Goal: Transaction & Acquisition: Purchase product/service

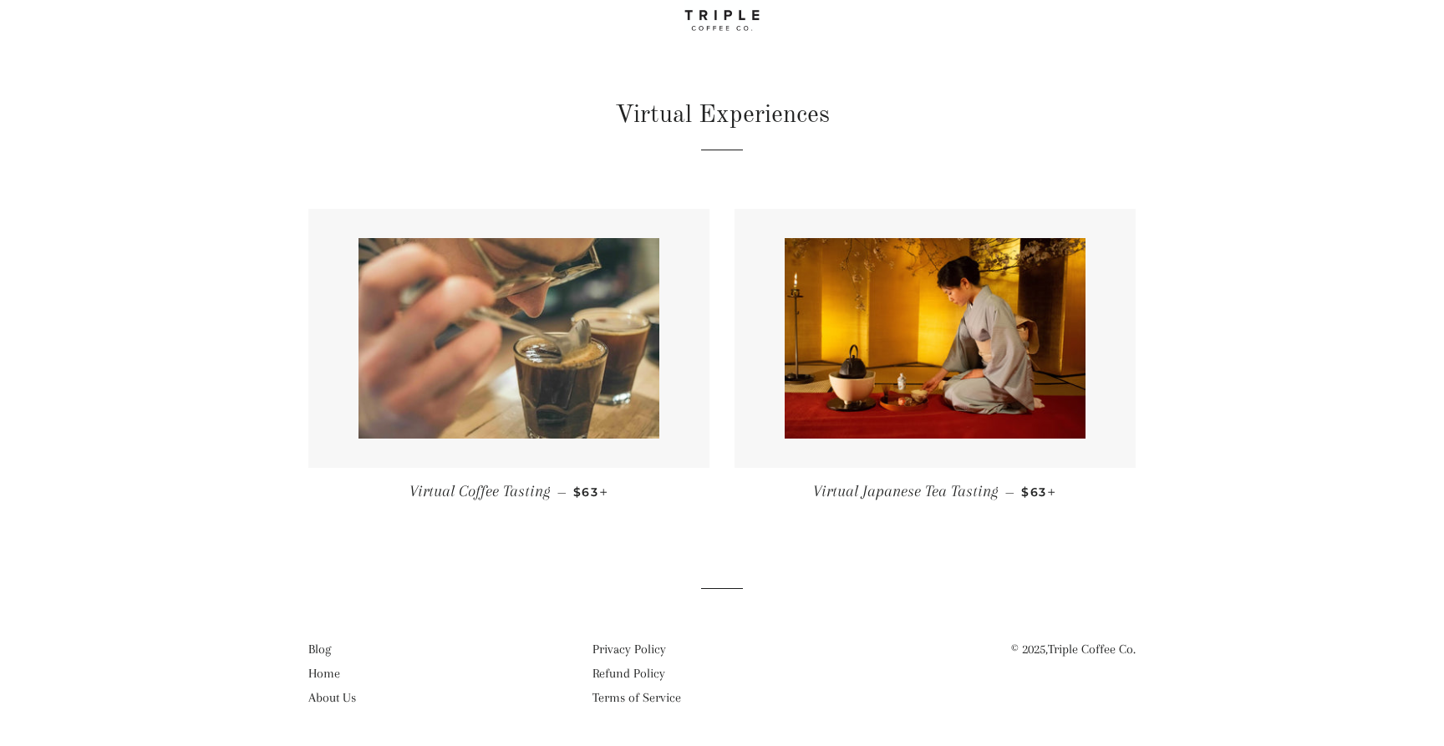
scroll to position [89, 0]
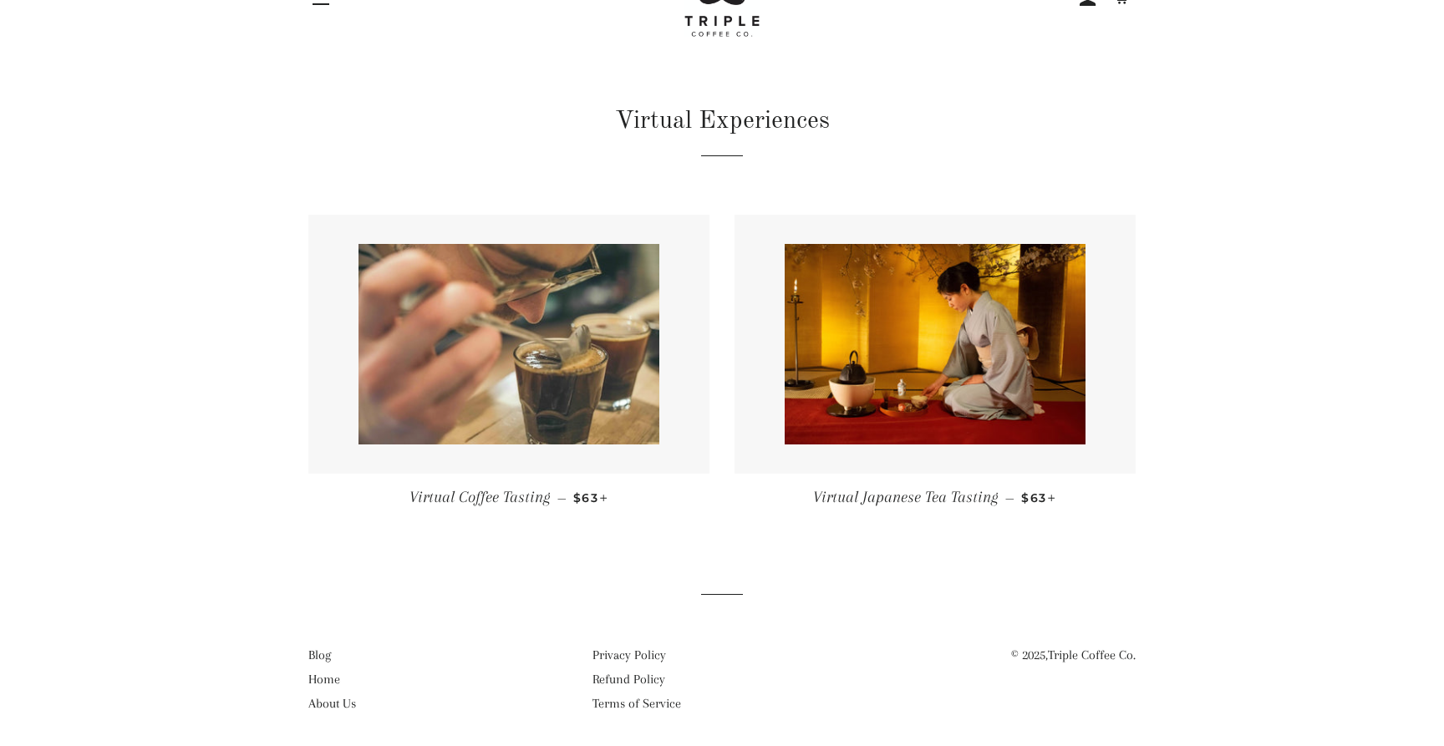
click at [491, 371] on img at bounding box center [508, 344] width 301 height 201
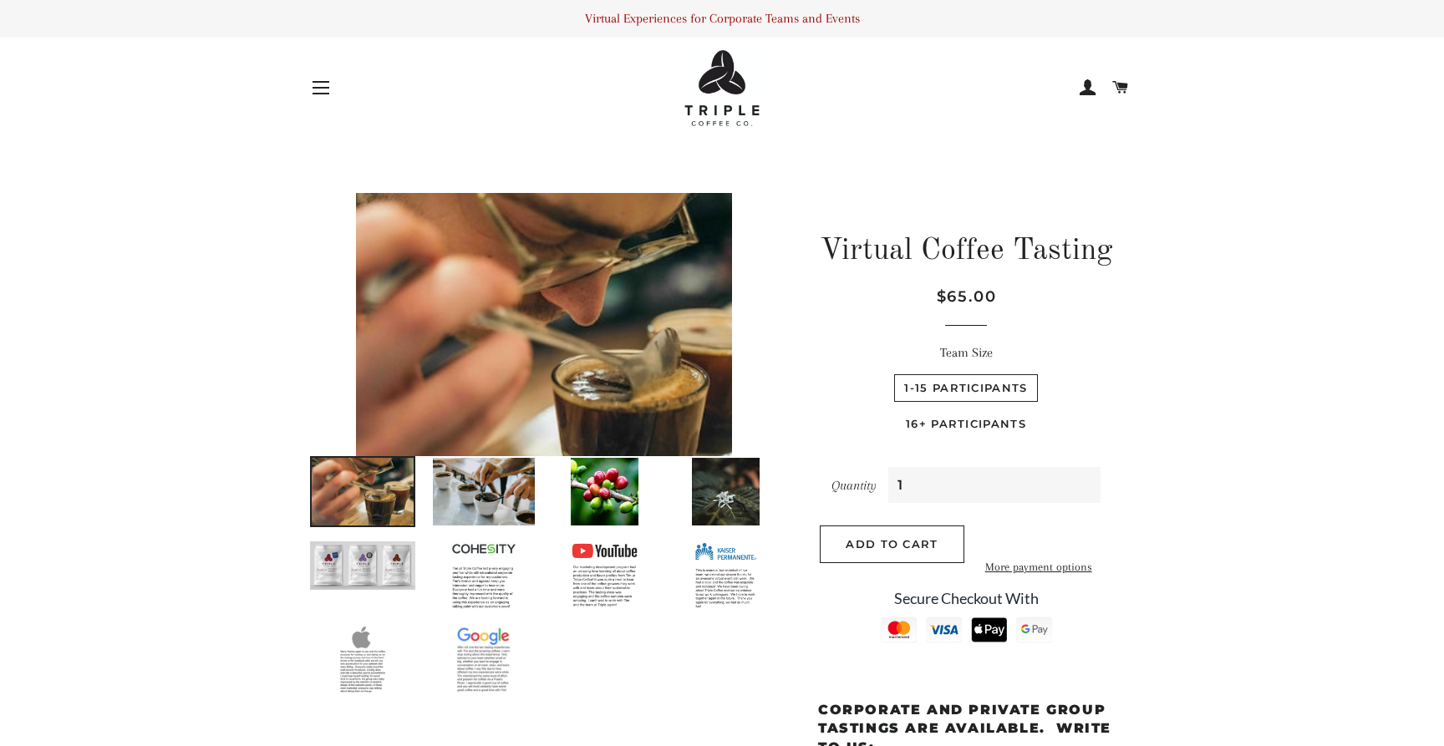
click at [453, 501] on img at bounding box center [483, 491] width 105 height 71
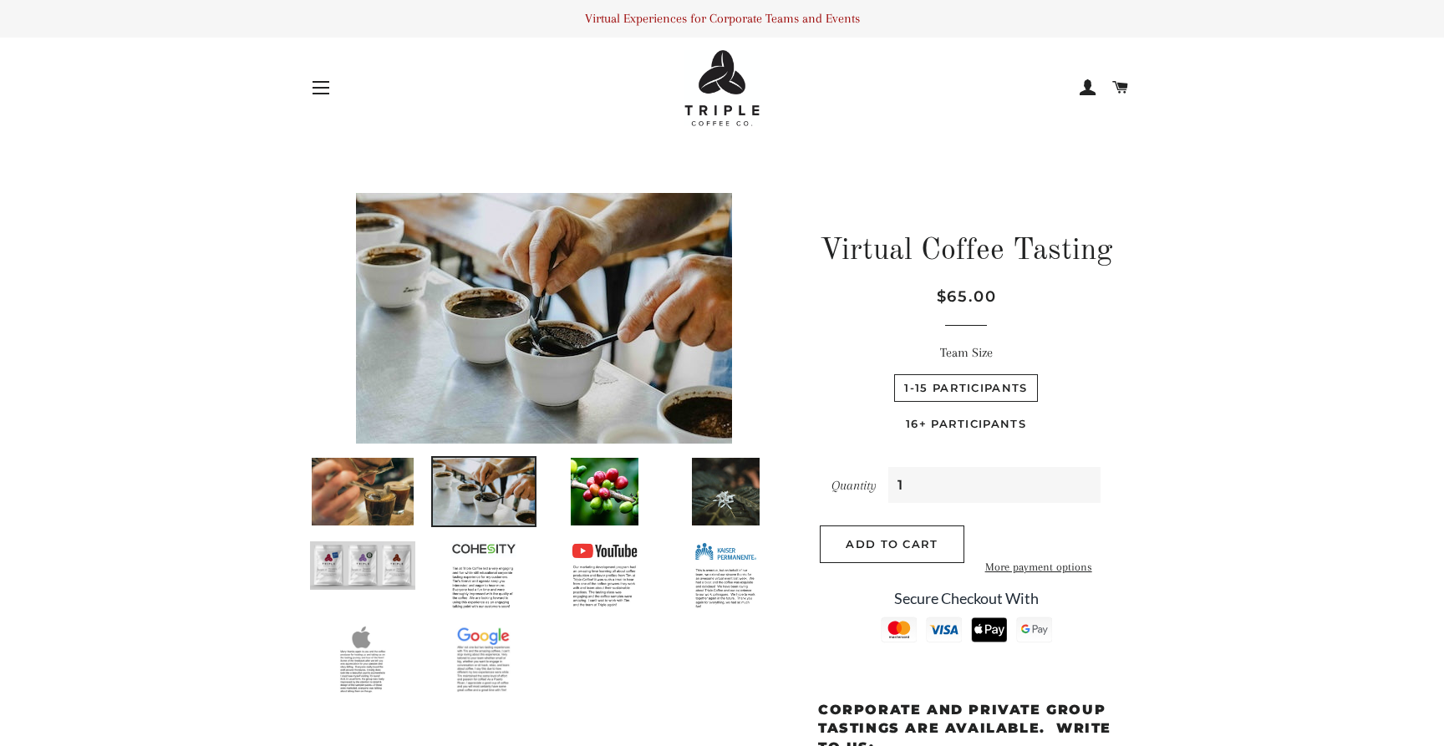
click at [930, 426] on label "16+ Participants" at bounding box center [966, 424] width 140 height 28
click at [1041, 373] on Participants "16+ Participants" at bounding box center [1041, 372] width 1 height 1
radio Participants "true"
click at [700, 506] on img at bounding box center [725, 491] width 71 height 71
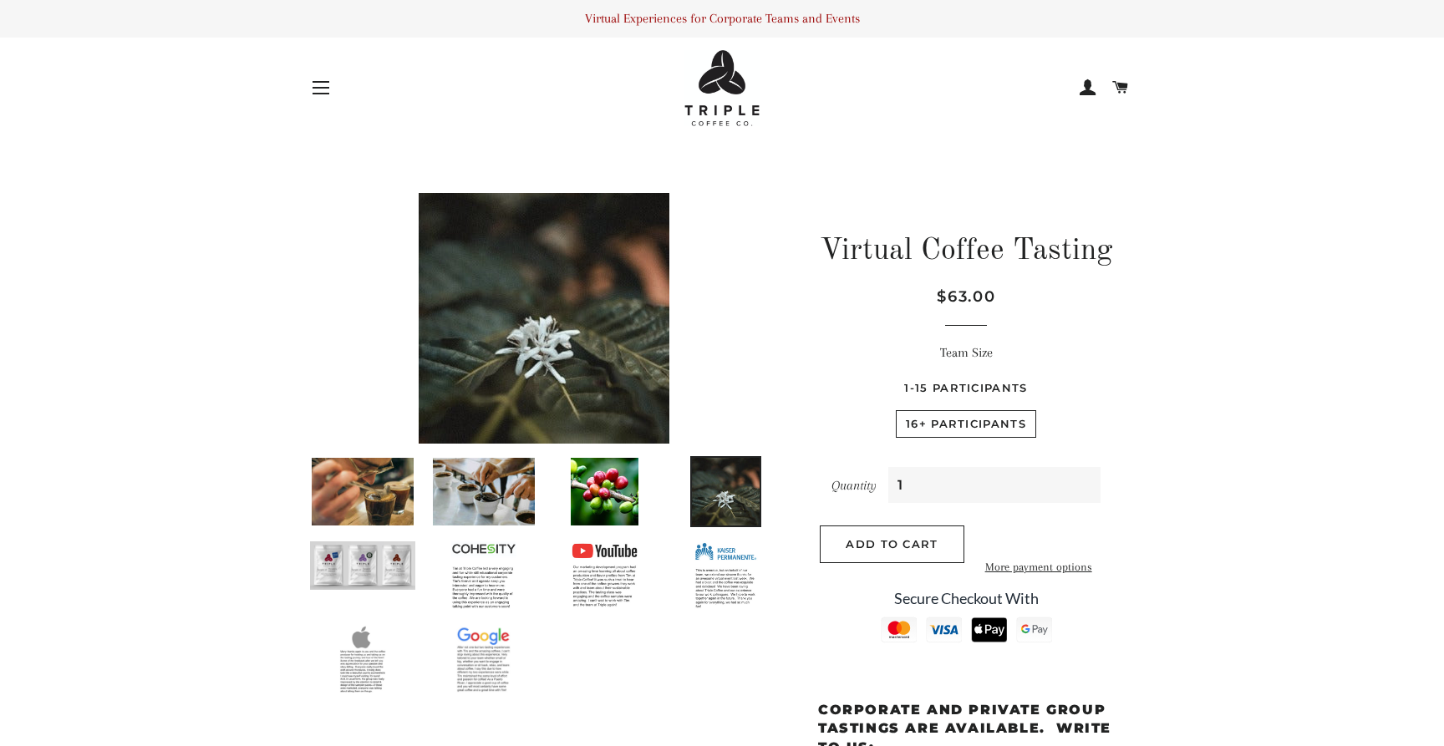
click at [592, 533] on ul at bounding box center [538, 581] width 485 height 251
click at [388, 567] on img at bounding box center [362, 566] width 109 height 52
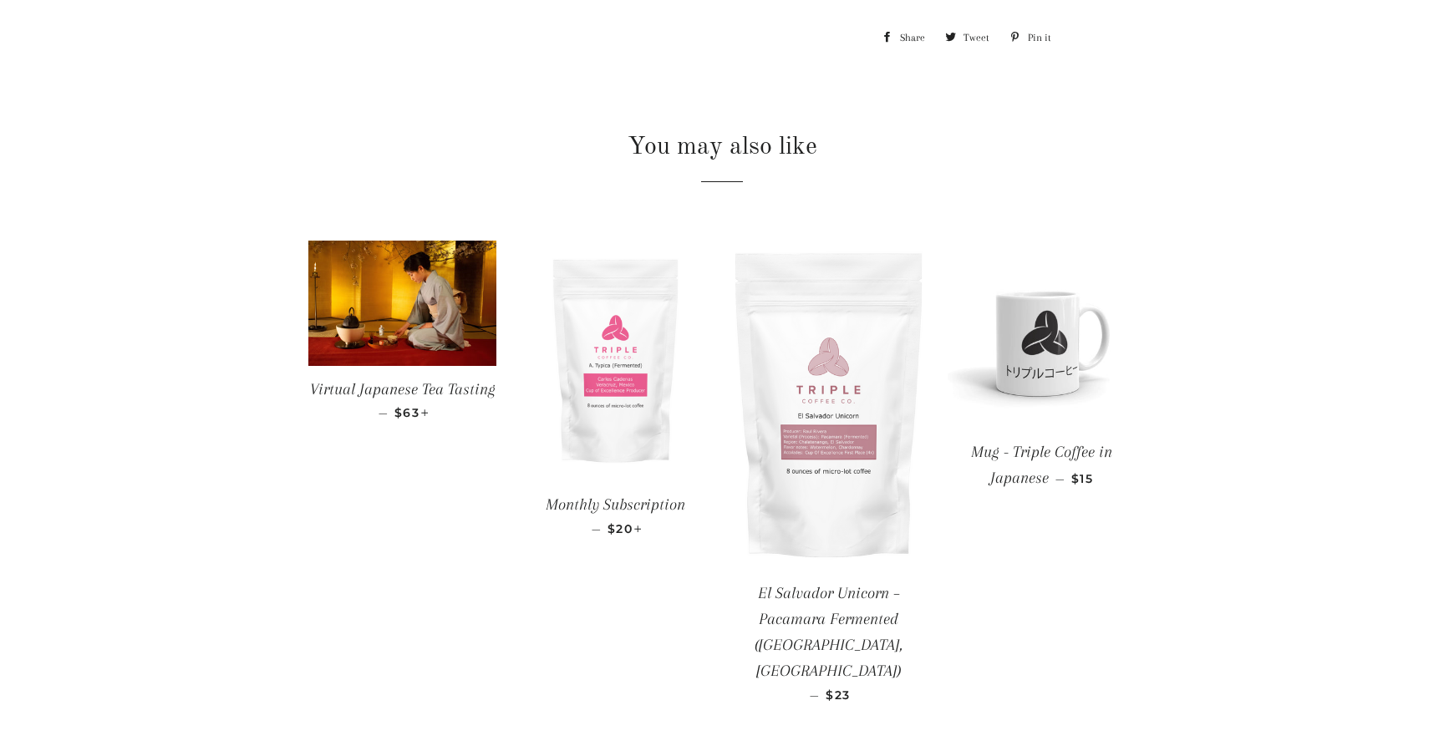
scroll to position [1800, 0]
